Goal: Transaction & Acquisition: Purchase product/service

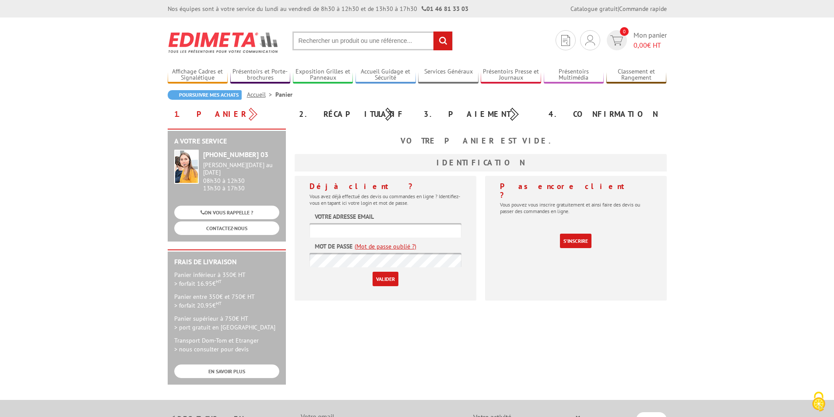
type input "[EMAIL_ADDRESS][DOMAIN_NAME]"
click at [327, 39] on input "text" at bounding box center [372, 41] width 160 height 19
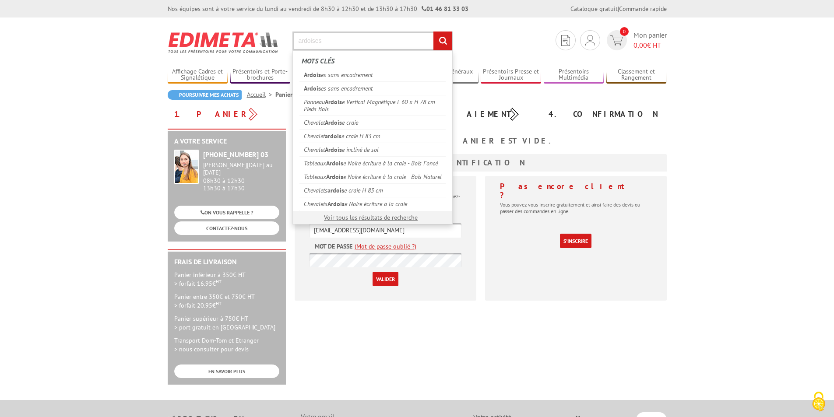
type input "ardoises"
click at [433, 32] on input "rechercher" at bounding box center [442, 41] width 19 height 19
